Goal: Task Accomplishment & Management: Manage account settings

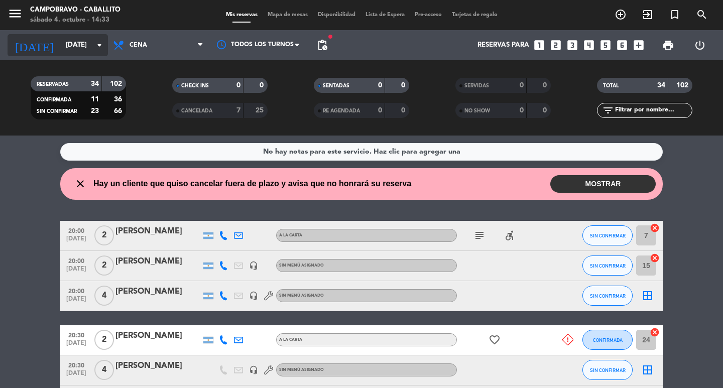
click at [79, 46] on input "[DATE]" at bounding box center [105, 45] width 88 height 18
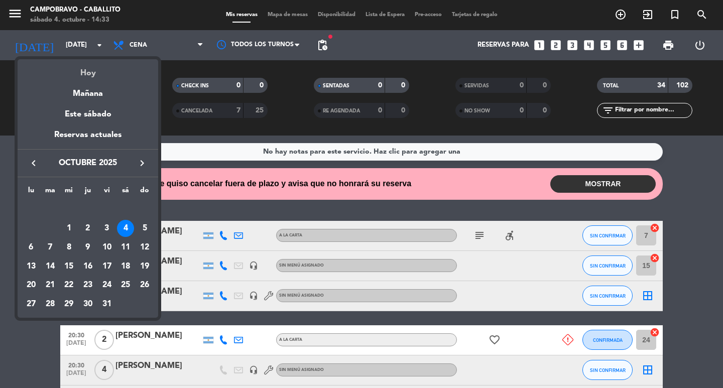
click at [85, 63] on div "Hoy" at bounding box center [88, 69] width 141 height 21
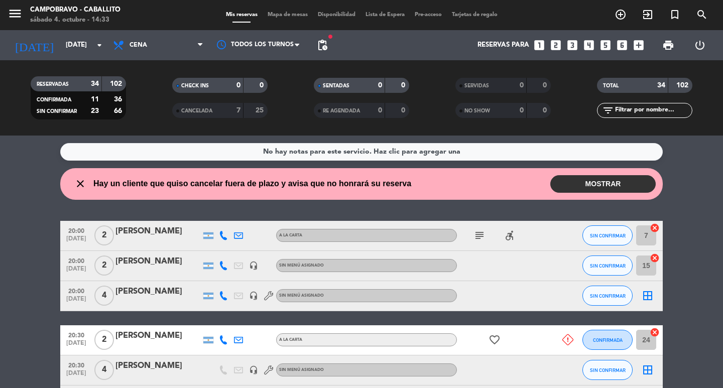
click at [673, 46] on span "print" at bounding box center [668, 45] width 12 height 12
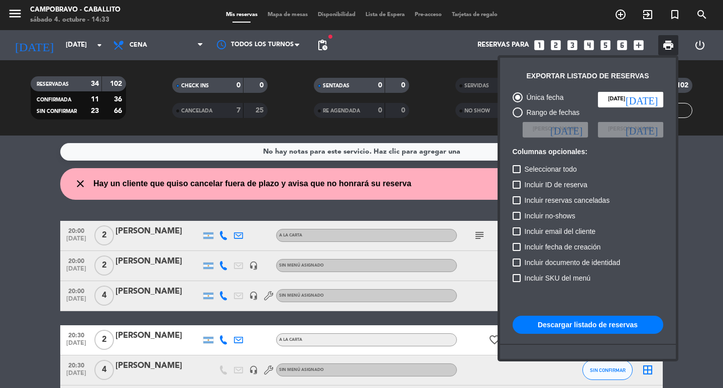
click at [567, 322] on button "Descargar listado de reservas" at bounding box center [588, 325] width 151 height 18
click at [0, 302] on div at bounding box center [361, 194] width 723 height 388
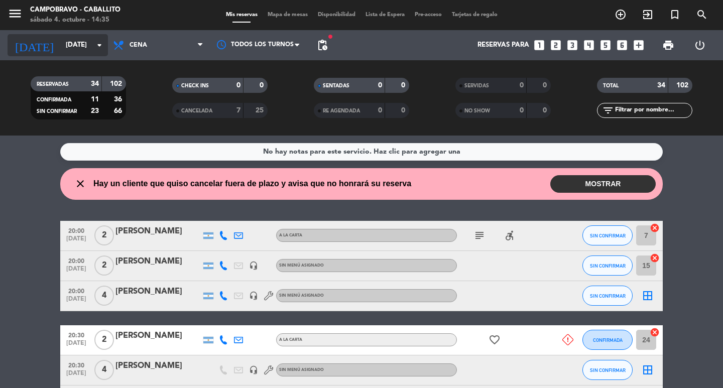
click at [70, 53] on input "[DATE]" at bounding box center [105, 45] width 88 height 18
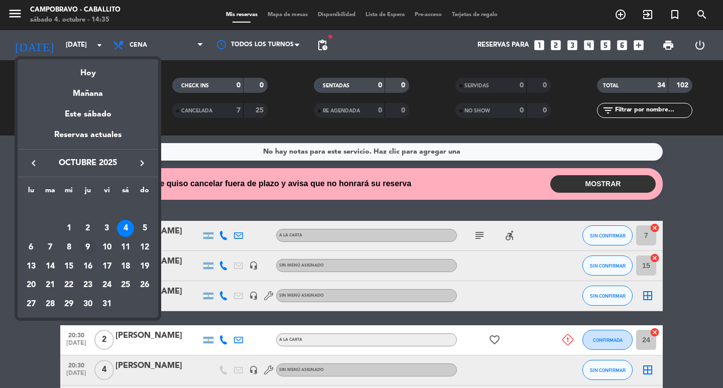
click at [88, 251] on div "9" at bounding box center [87, 247] width 17 height 17
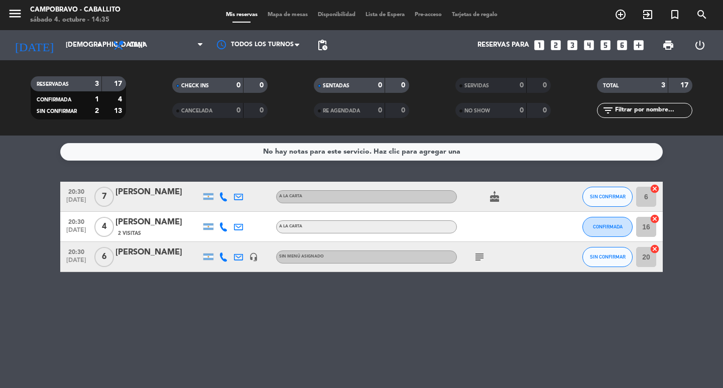
click at [541, 263] on div "subject" at bounding box center [502, 257] width 90 height 30
click at [129, 256] on div "[PERSON_NAME]" at bounding box center [158, 252] width 85 height 13
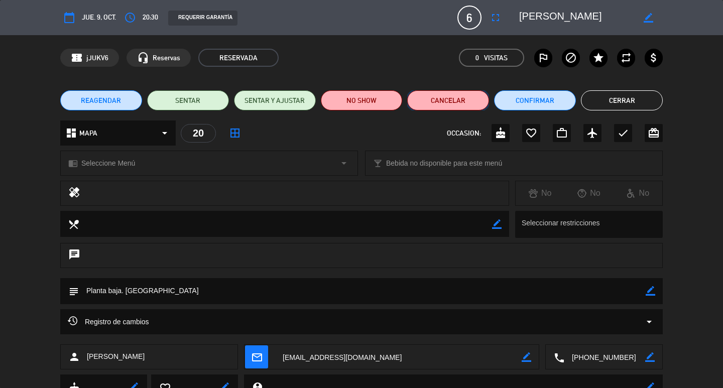
click at [470, 106] on button "Cancelar" at bounding box center [448, 100] width 82 height 20
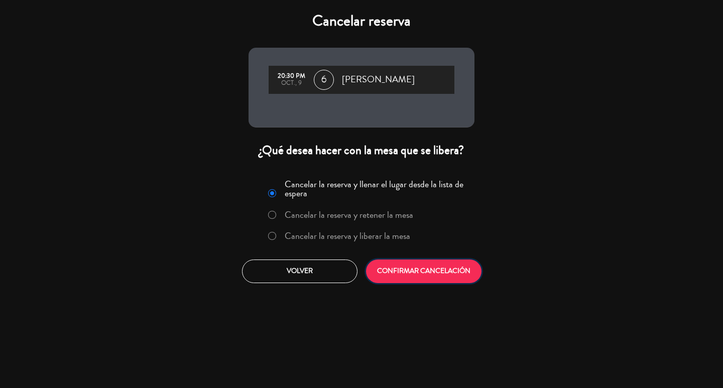
click at [410, 276] on button "CONFIRMAR CANCELACIÓN" at bounding box center [424, 272] width 116 height 24
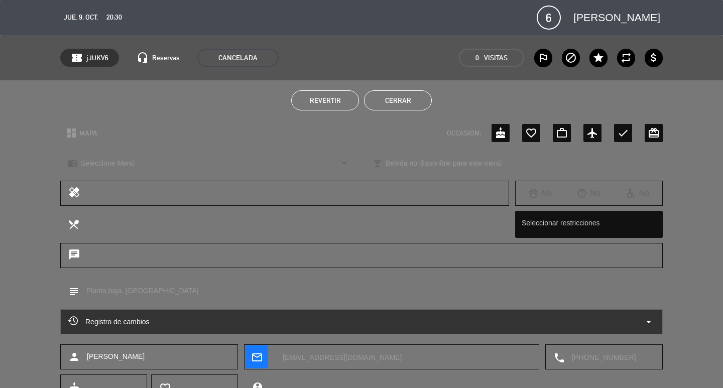
click at [412, 93] on button "Cerrar" at bounding box center [398, 100] width 68 height 20
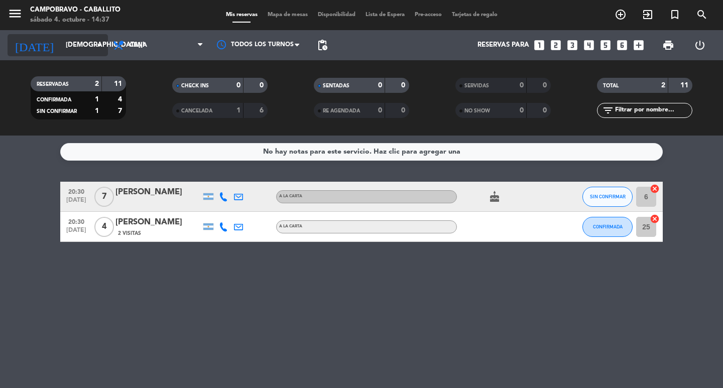
click at [61, 48] on input "[DEMOGRAPHIC_DATA][DATE]" at bounding box center [105, 45] width 88 height 18
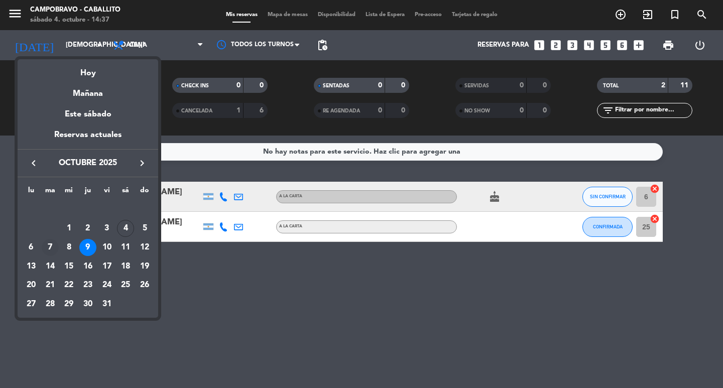
click at [50, 246] on div "7" at bounding box center [50, 247] width 17 height 17
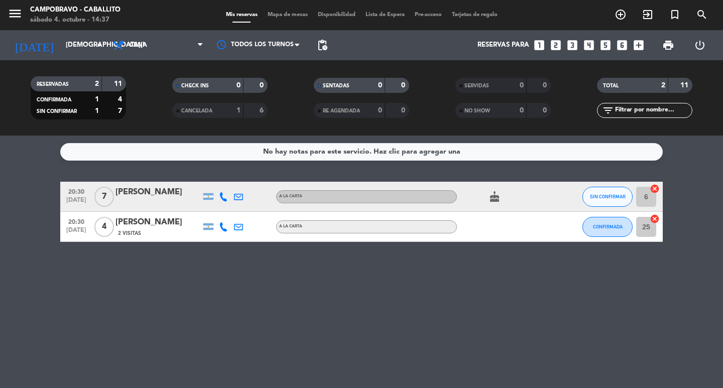
type input "[DATE]"
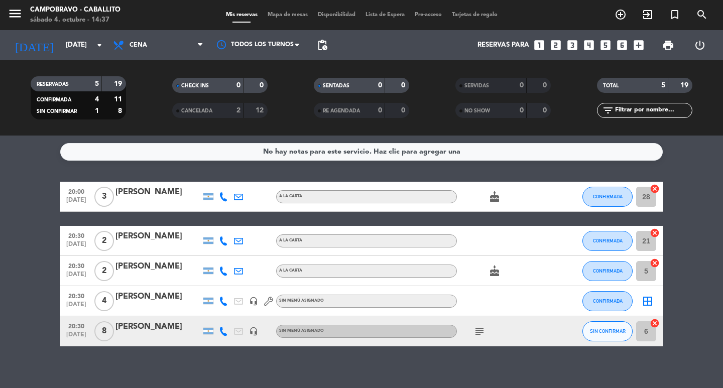
click at [639, 44] on icon "add_box" at bounding box center [638, 45] width 13 height 13
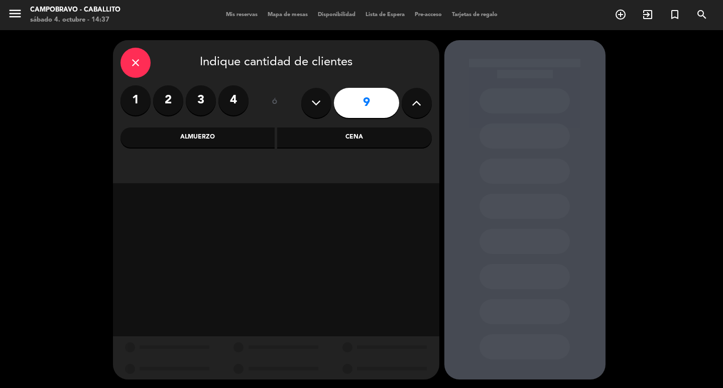
click at [313, 141] on div "Cena" at bounding box center [354, 138] width 155 height 20
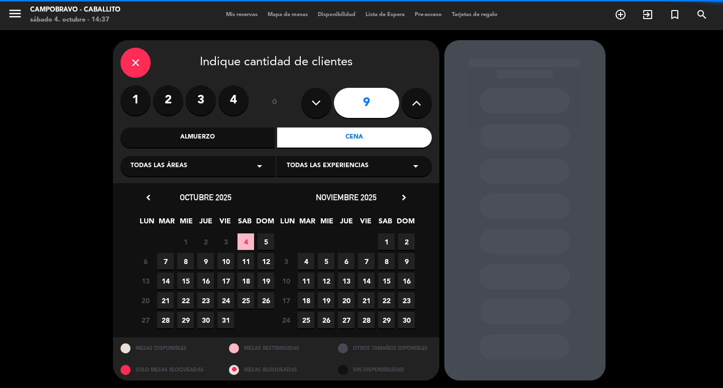
click at [311, 112] on button at bounding box center [316, 103] width 30 height 30
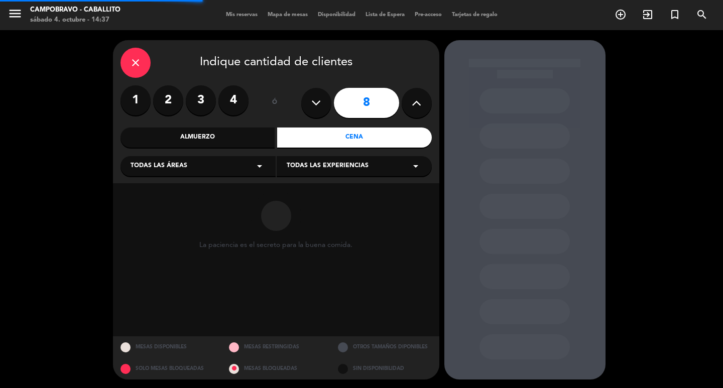
click at [417, 105] on icon at bounding box center [417, 102] width 10 height 15
type input "9"
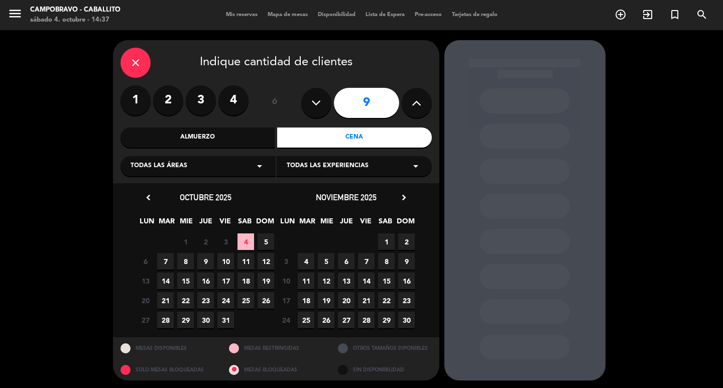
click at [168, 262] on span "7" at bounding box center [165, 261] width 17 height 17
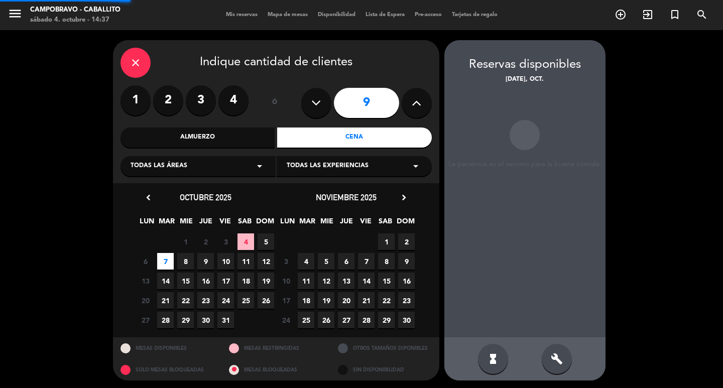
scroll to position [2, 0]
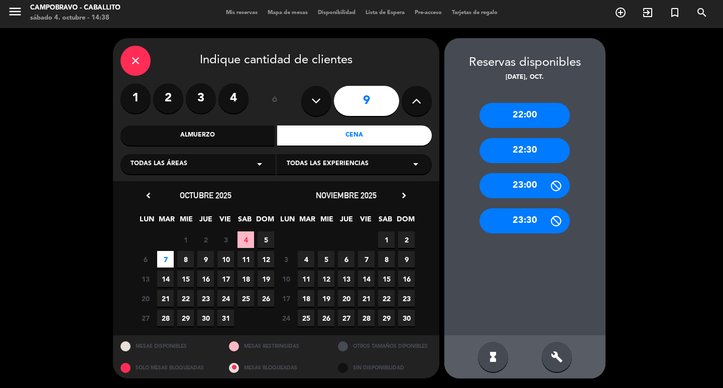
click at [550, 357] on div "build" at bounding box center [557, 357] width 30 height 30
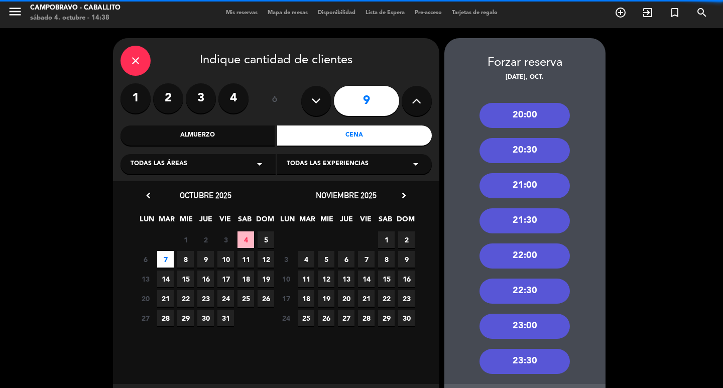
click at [550, 357] on div "23:30" at bounding box center [525, 361] width 90 height 25
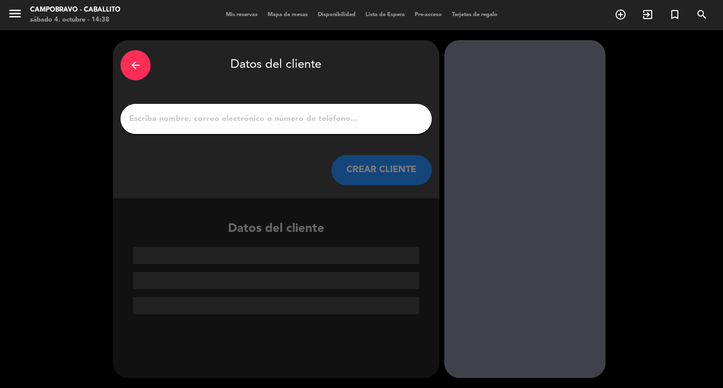
click at [127, 63] on div "arrow_back" at bounding box center [136, 65] width 30 height 30
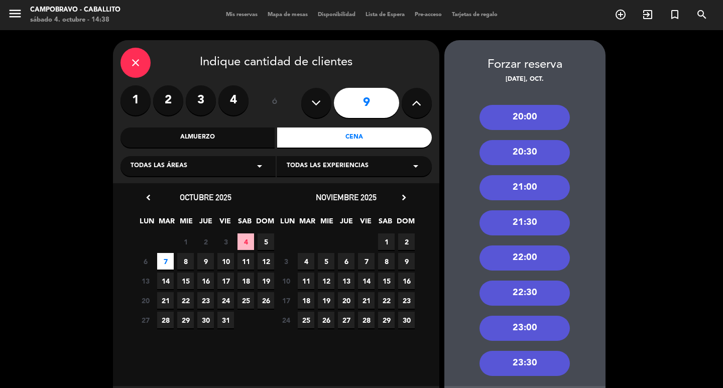
click at [168, 259] on span "7" at bounding box center [165, 261] width 17 height 17
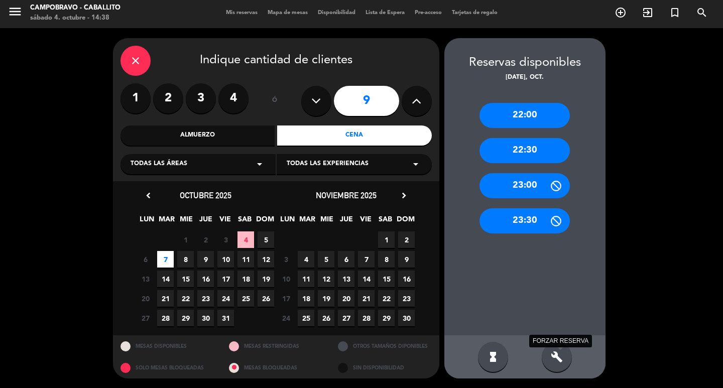
click at [557, 353] on icon "build" at bounding box center [557, 357] width 12 height 12
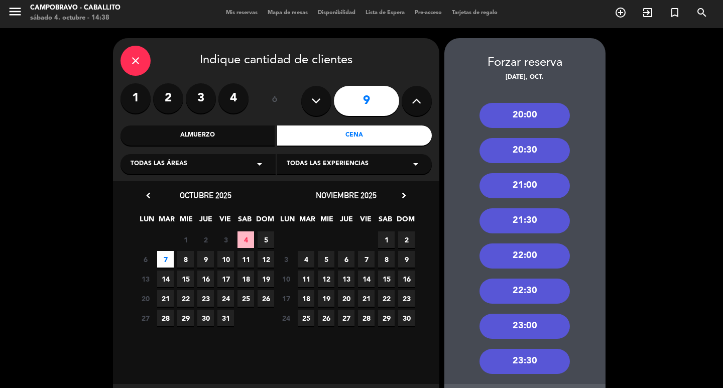
click at [531, 189] on div "21:00" at bounding box center [525, 185] width 90 height 25
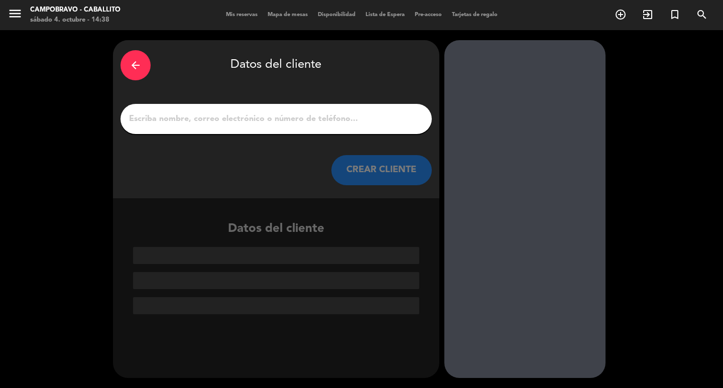
click at [324, 120] on input "1" at bounding box center [276, 119] width 296 height 14
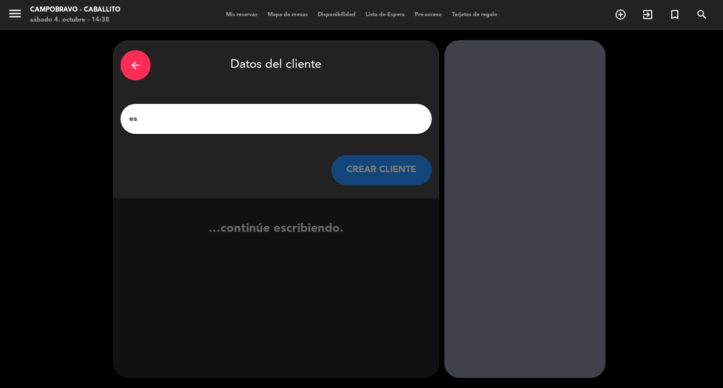
type input "e"
type input "M"
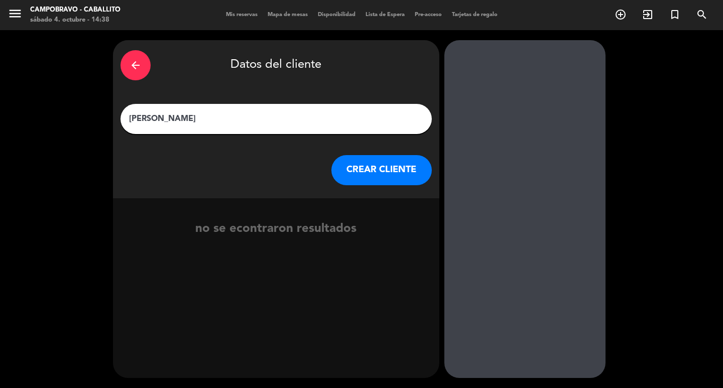
type input "[PERSON_NAME]"
click at [409, 169] on button "CREAR CLIENTE" at bounding box center [381, 170] width 100 height 30
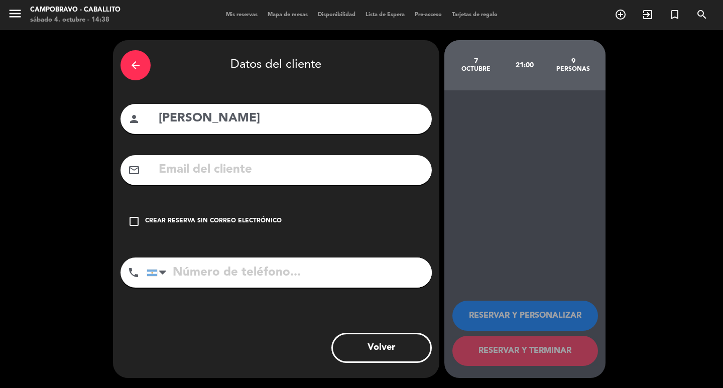
click at [210, 224] on div "Crear reserva sin correo electrónico" at bounding box center [213, 221] width 137 height 10
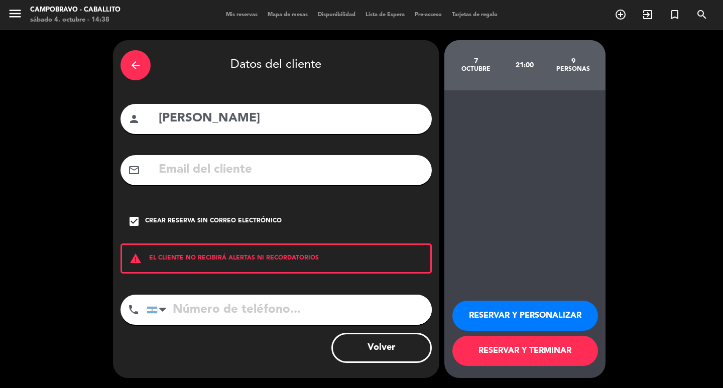
click at [271, 310] on input "tel" at bounding box center [289, 310] width 285 height 30
click at [505, 350] on button "RESERVAR Y TERMINAR" at bounding box center [526, 351] width 146 height 30
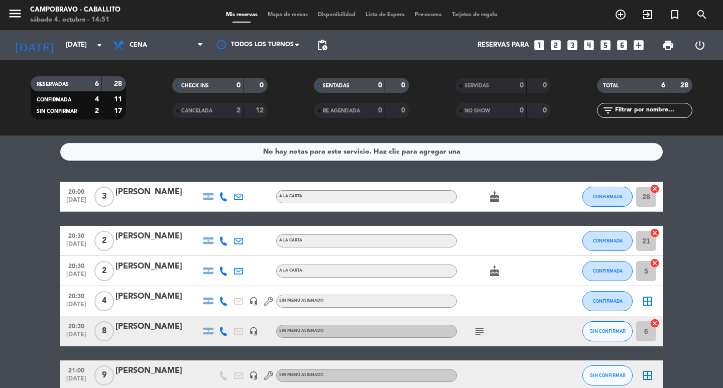
click at [589, 44] on icon "looks_4" at bounding box center [589, 45] width 13 height 13
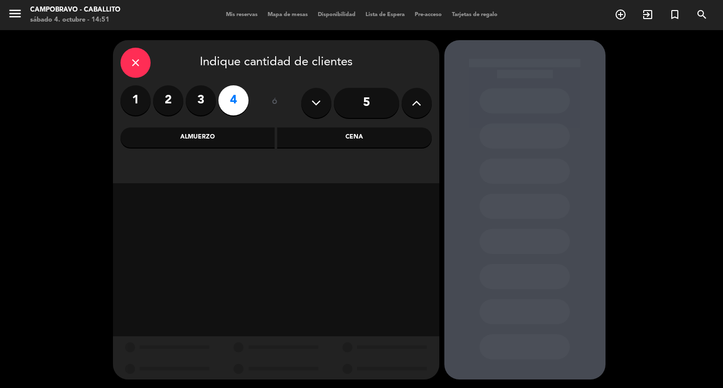
click at [348, 136] on div "Cena" at bounding box center [354, 138] width 155 height 20
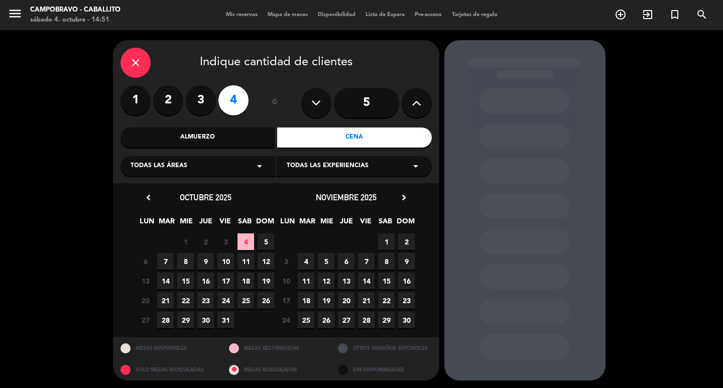
click at [244, 244] on span "4" at bounding box center [246, 242] width 17 height 17
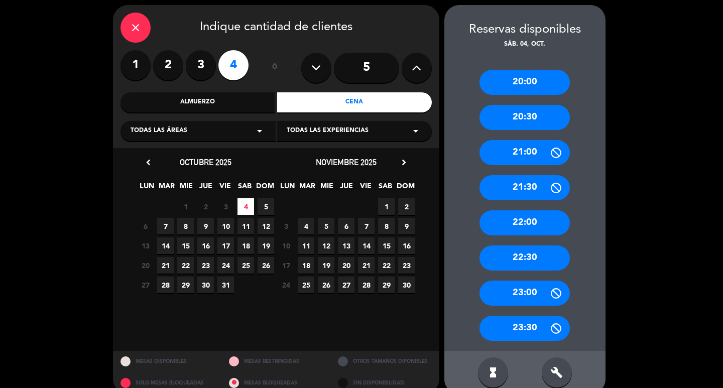
scroll to position [51, 0]
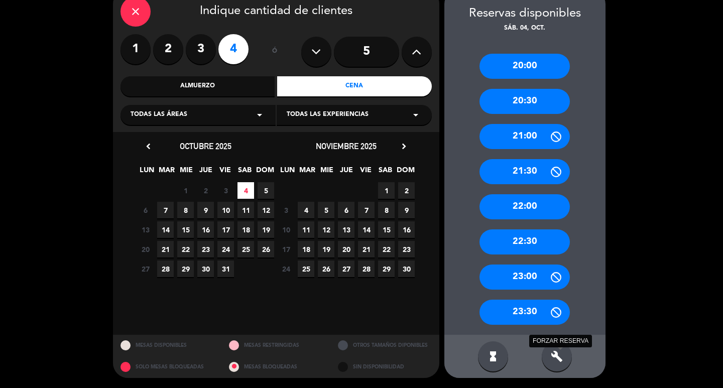
click at [555, 357] on icon "build" at bounding box center [557, 357] width 12 height 12
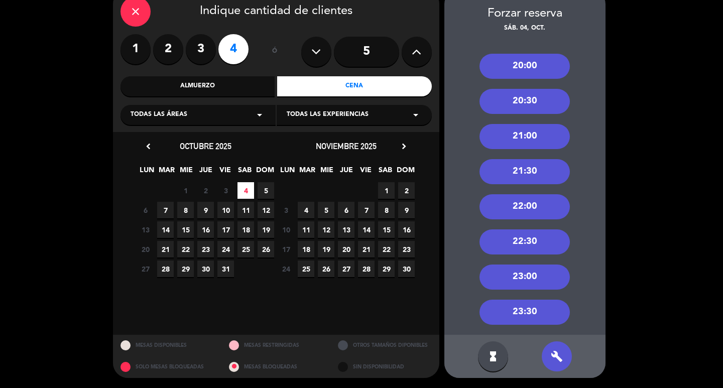
click at [529, 130] on div "21:00" at bounding box center [525, 136] width 90 height 25
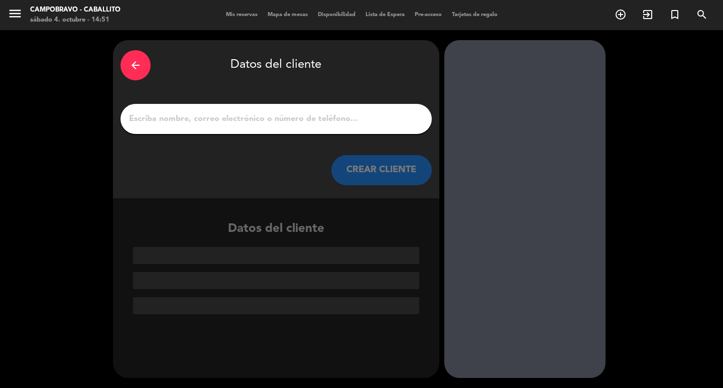
scroll to position [0, 0]
click at [300, 130] on div at bounding box center [276, 119] width 311 height 30
click at [294, 115] on input "1" at bounding box center [276, 119] width 296 height 14
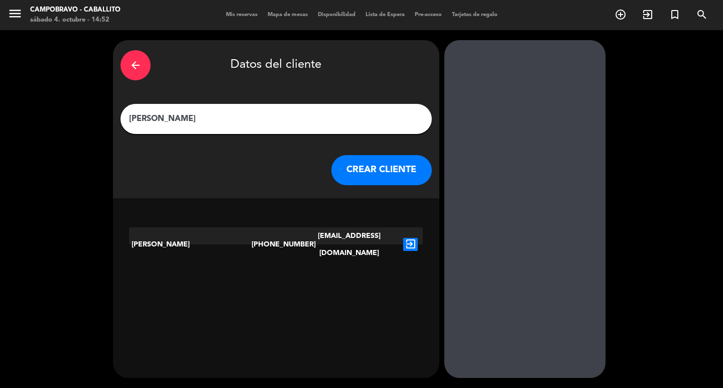
type input "[PERSON_NAME]"
click at [357, 166] on button "CREAR CLIENTE" at bounding box center [381, 170] width 100 height 30
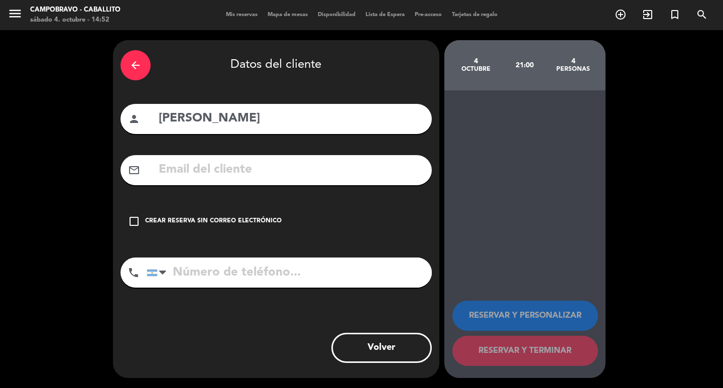
click at [174, 216] on div "Crear reserva sin correo electrónico" at bounding box center [213, 221] width 137 height 10
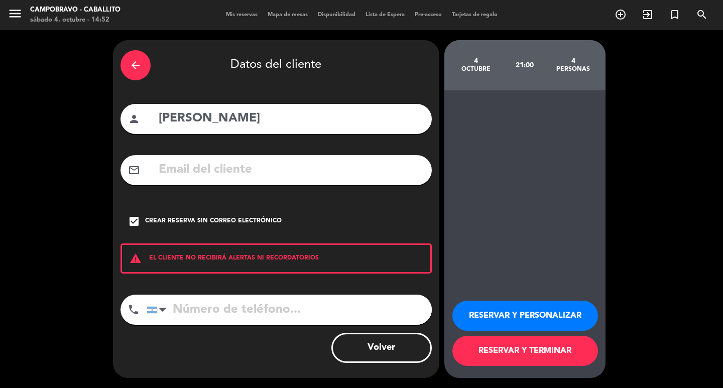
click at [516, 307] on button "RESERVAR Y PERSONALIZAR" at bounding box center [526, 316] width 146 height 30
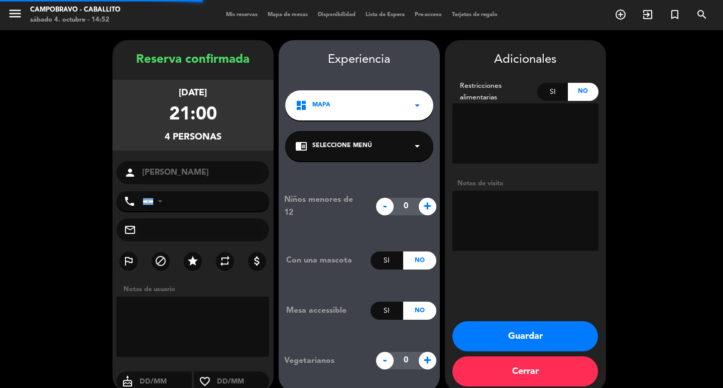
scroll to position [14, 0]
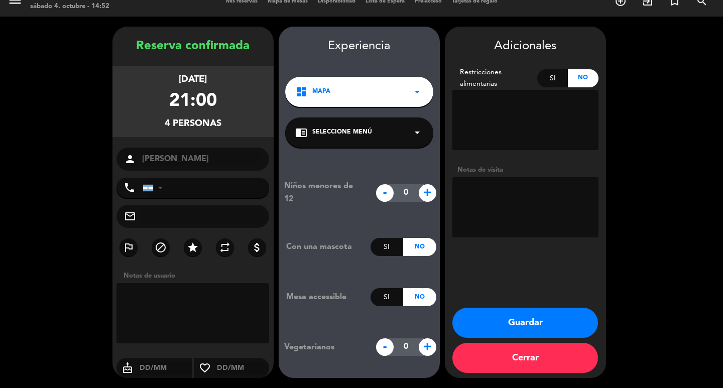
click at [514, 208] on textarea at bounding box center [526, 207] width 146 height 60
type textarea "CONTRA LA VENTANA ARRIBA"
click at [528, 320] on button "Guardar" at bounding box center [526, 323] width 146 height 30
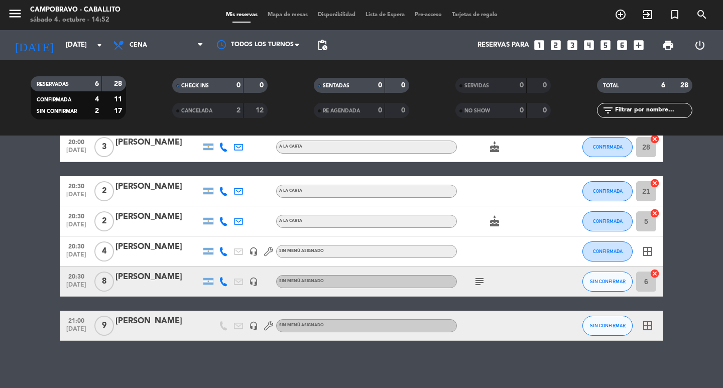
scroll to position [53, 0]
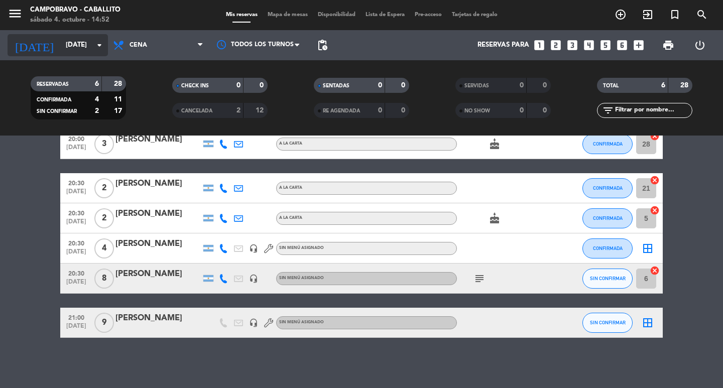
click at [81, 46] on input "[DATE]" at bounding box center [105, 45] width 88 height 18
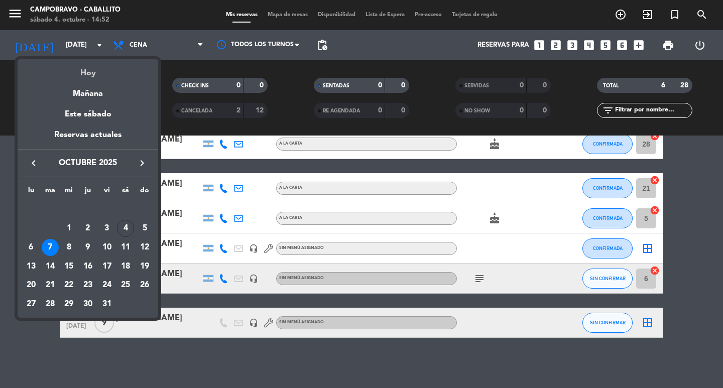
click at [93, 70] on div "Hoy" at bounding box center [88, 69] width 141 height 21
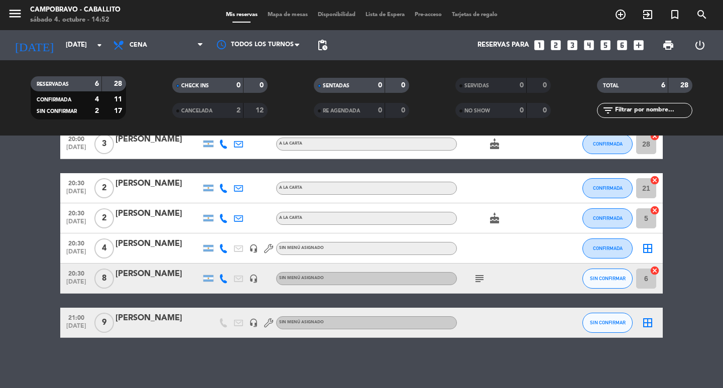
type input "[DATE]"
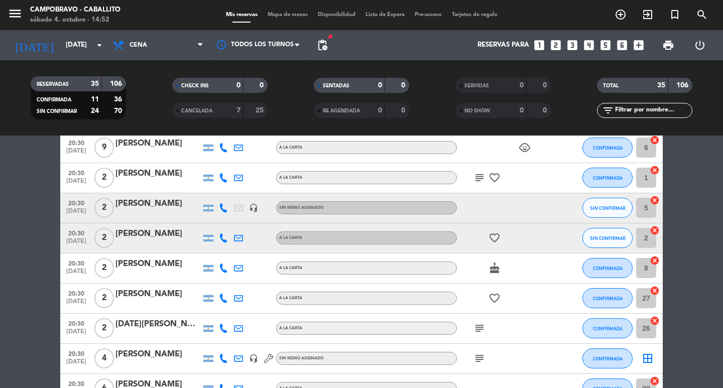
scroll to position [544, 0]
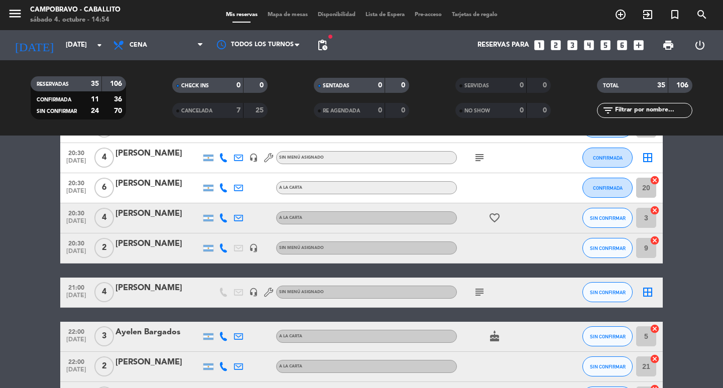
click at [0, 221] on bookings-row "20:00 [DATE] 2 [PERSON_NAME] A LA CARTA subject accessible_forward SIN CONFIRMA…" at bounding box center [361, 232] width 723 height 1111
